Goal: Information Seeking & Learning: Learn about a topic

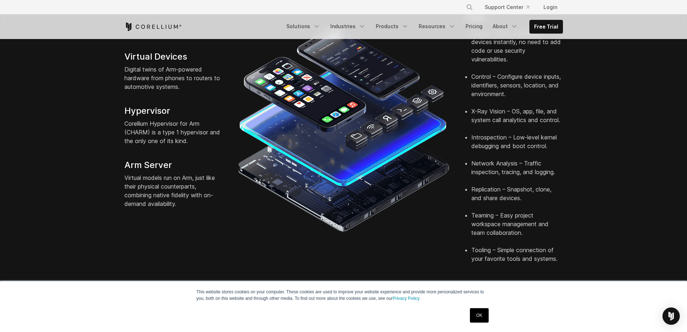
scroll to position [144, 0]
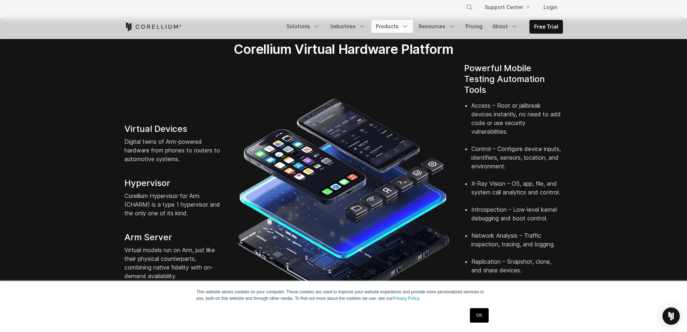
click at [393, 29] on link "Products" at bounding box center [392, 26] width 41 height 13
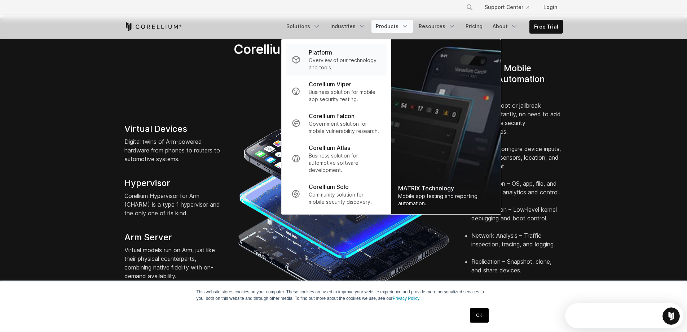
scroll to position [0, 0]
click at [348, 56] on div "Platform" at bounding box center [345, 52] width 72 height 9
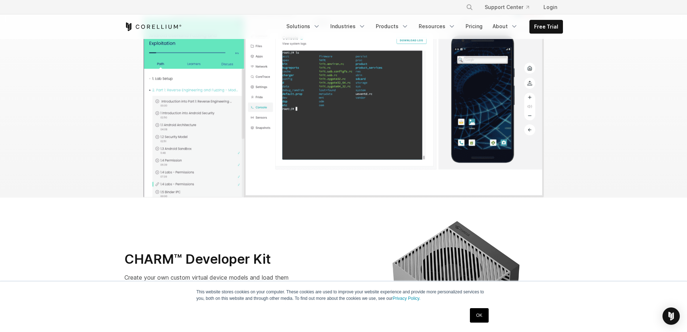
scroll to position [2345, 0]
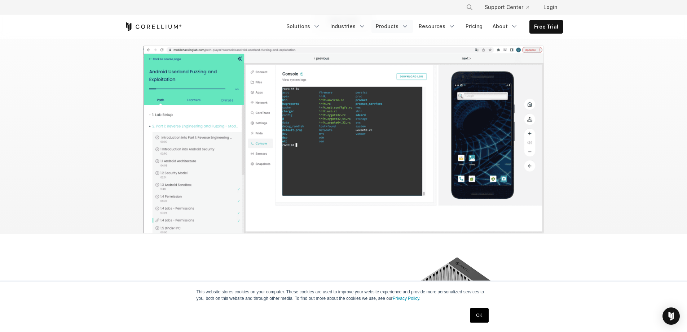
click at [394, 30] on link "Products" at bounding box center [392, 26] width 41 height 13
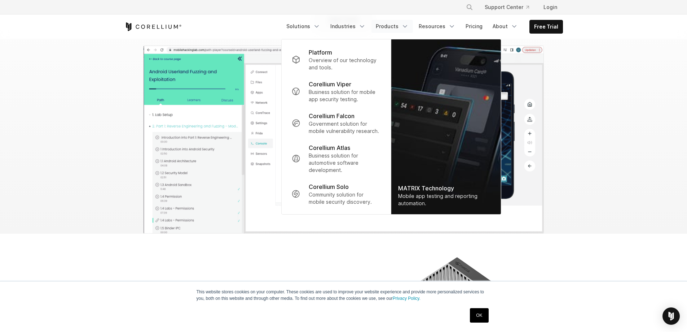
click at [370, 55] on div "Platform" at bounding box center [345, 52] width 72 height 9
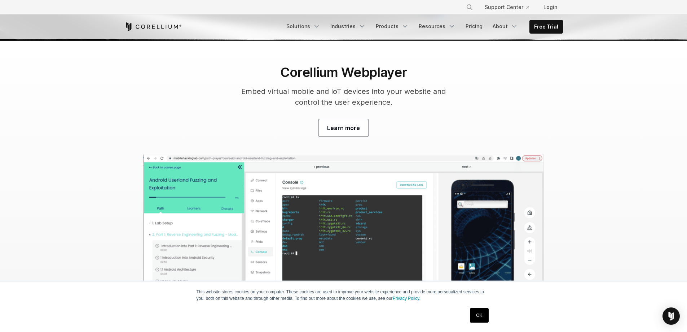
scroll to position [2201, 0]
